Goal: Task Accomplishment & Management: Use online tool/utility

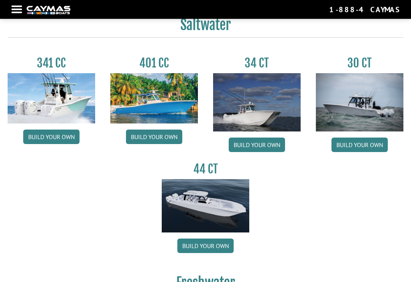
scroll to position [315, 0]
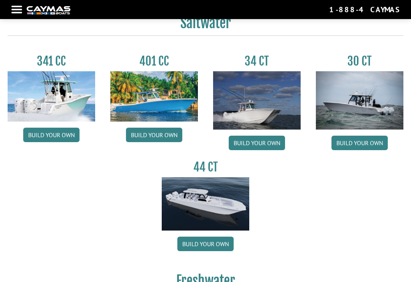
click at [286, 117] on img at bounding box center [257, 100] width 88 height 58
click at [276, 142] on link "Build your own" at bounding box center [257, 143] width 56 height 14
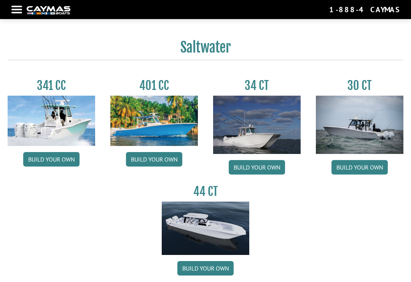
scroll to position [292, 0]
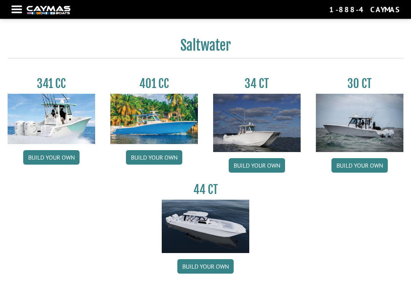
click at [296, 129] on img at bounding box center [257, 123] width 88 height 58
click at [275, 167] on link "Build your own" at bounding box center [257, 165] width 56 height 14
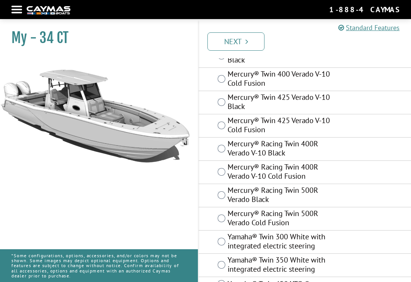
scroll to position [142, 0]
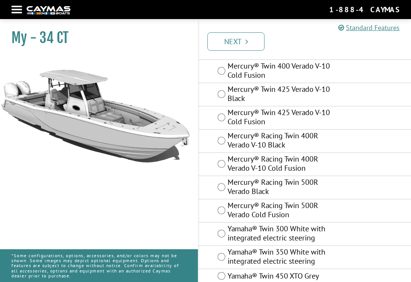
click at [320, 115] on label "Mercury® Twin 425 Verado V-10 Cold Fusion" at bounding box center [282, 118] width 109 height 20
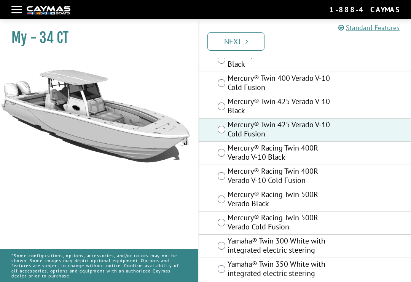
scroll to position [131, 0]
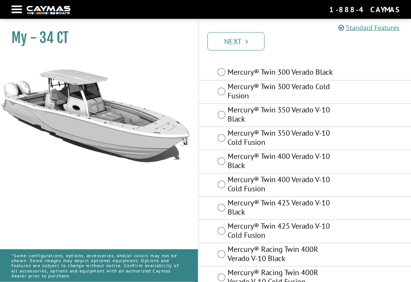
scroll to position [39, 0]
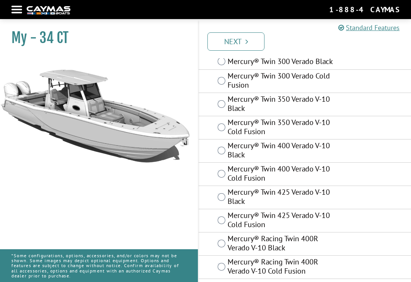
click at [312, 212] on label "Mercury® Twin 425 Verado V-10 Cold Fusion" at bounding box center [282, 221] width 109 height 20
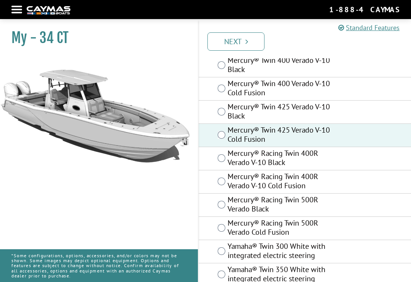
scroll to position [155, 0]
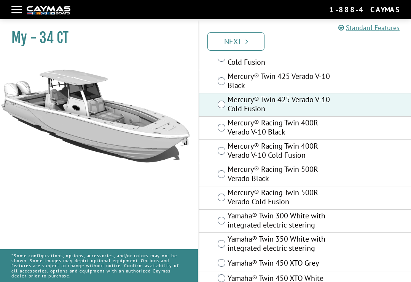
click at [240, 41] on link "Next" at bounding box center [236, 41] width 57 height 18
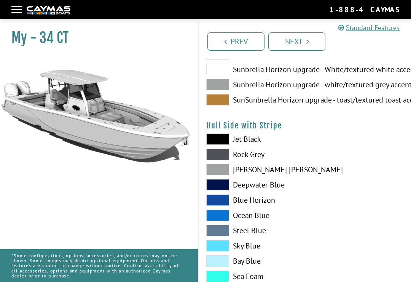
scroll to position [0, 0]
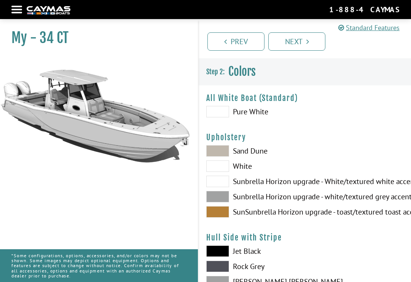
click at [221, 200] on span at bounding box center [217, 196] width 23 height 11
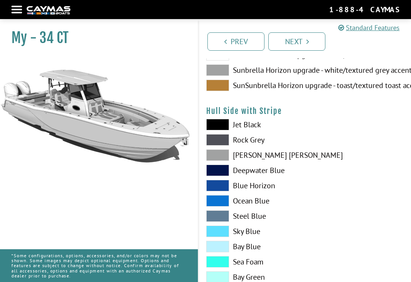
scroll to position [129, 0]
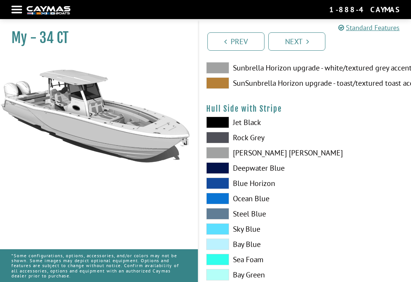
click at [220, 184] on span at bounding box center [217, 182] width 23 height 11
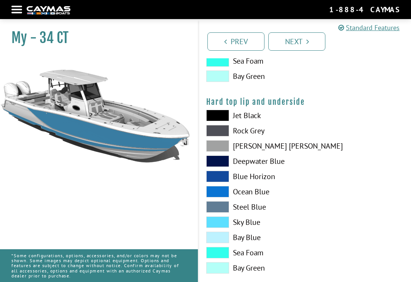
scroll to position [732, 0]
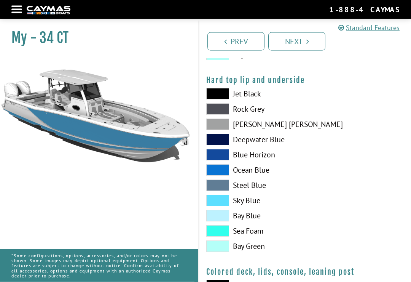
click at [214, 203] on span at bounding box center [217, 200] width 23 height 11
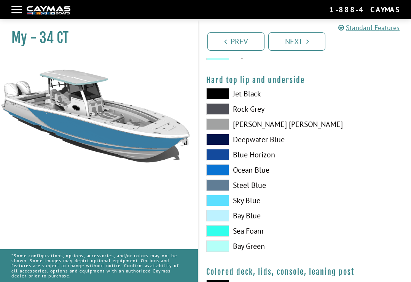
click at [217, 175] on span at bounding box center [217, 169] width 23 height 11
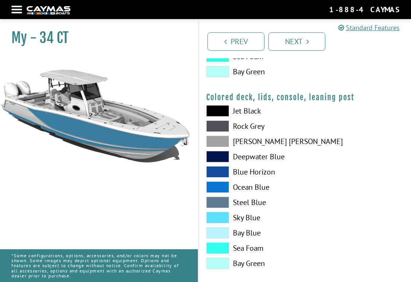
scroll to position [907, 0]
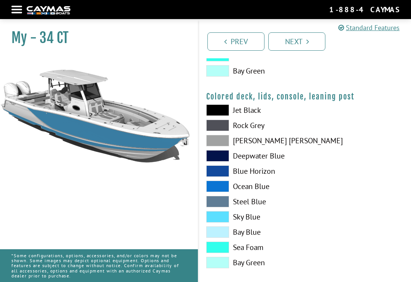
click at [219, 189] on span at bounding box center [217, 186] width 23 height 11
click at [218, 160] on span at bounding box center [217, 155] width 23 height 11
click at [305, 42] on link "Next" at bounding box center [297, 41] width 57 height 18
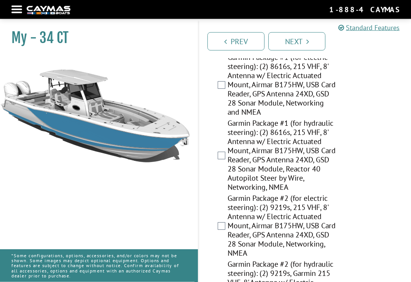
scroll to position [1338, 0]
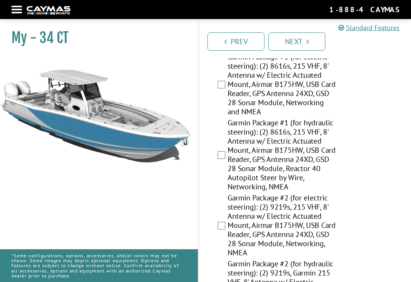
click at [316, 38] on link "Next" at bounding box center [297, 41] width 57 height 18
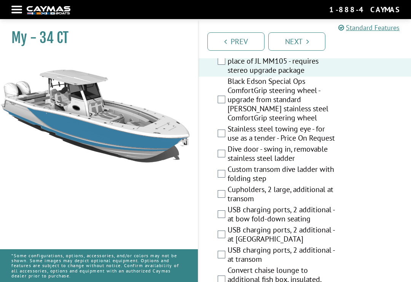
scroll to position [306, 0]
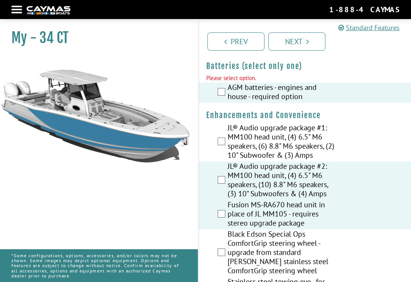
click at [319, 40] on link "Next" at bounding box center [297, 41] width 57 height 18
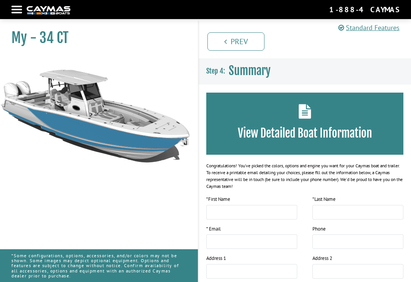
scroll to position [12, 0]
